Goal: Task Accomplishment & Management: Manage account settings

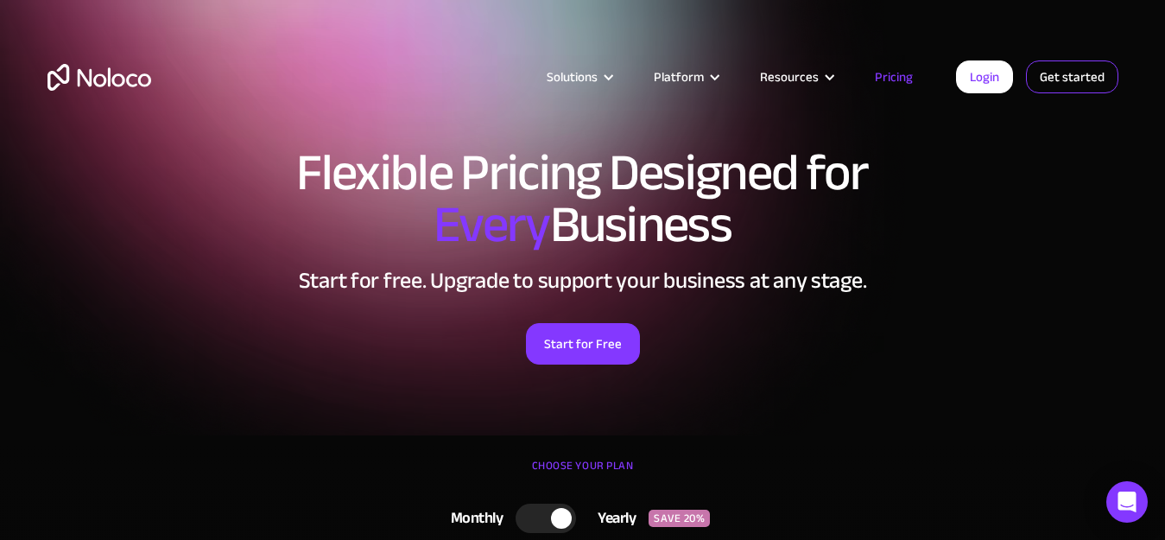
click at [1054, 82] on link "Get started" at bounding box center [1072, 76] width 92 height 33
click at [986, 83] on link "Login" at bounding box center [984, 76] width 57 height 33
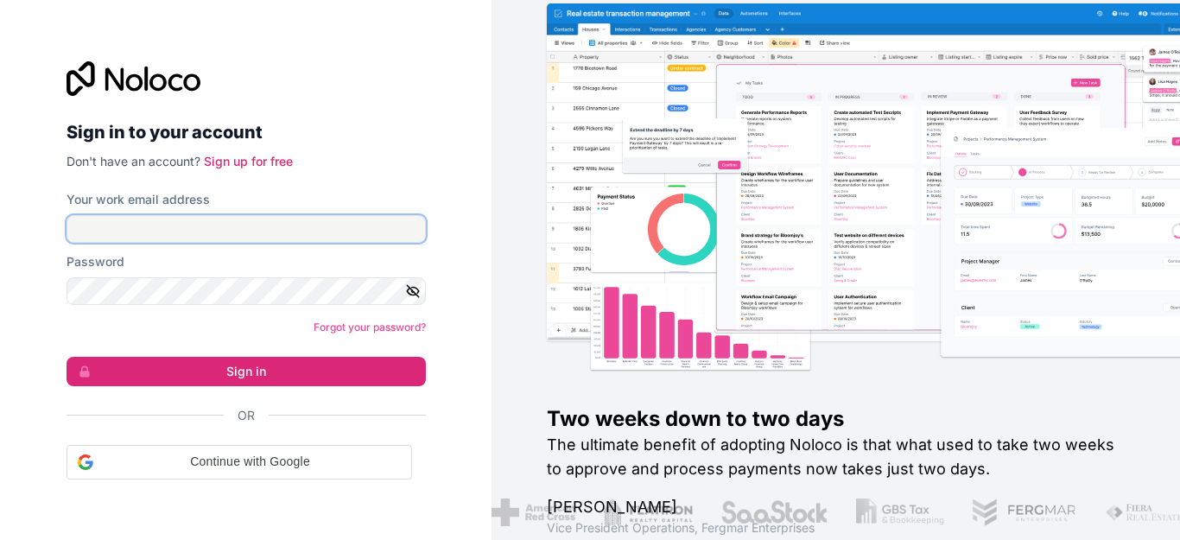
click at [190, 228] on input "Your work email address" at bounding box center [246, 229] width 359 height 28
